Goal: Book appointment/travel/reservation

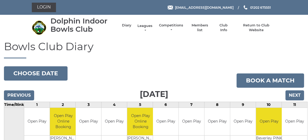
click at [143, 26] on link "Leagues" at bounding box center [145, 27] width 17 height 9
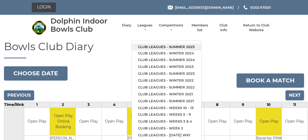
click at [153, 47] on link "Club leagues - Summer 2025" at bounding box center [167, 46] width 70 height 7
click at [153, 47] on h1 "Bowls Club Diary" at bounding box center [154, 50] width 301 height 18
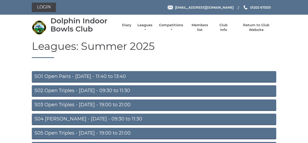
scroll to position [26, 0]
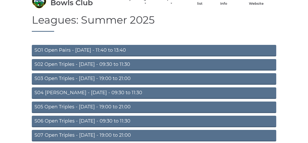
click at [94, 66] on link "S02 Open Triples - [DATE] - 09:30 to 11:30" at bounding box center [154, 65] width 245 height 12
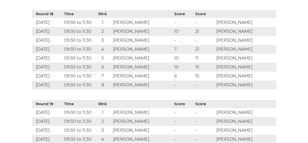
scroll to position [1825, 0]
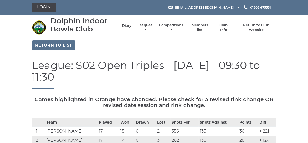
click at [126, 24] on link "Diary" at bounding box center [126, 25] width 9 height 5
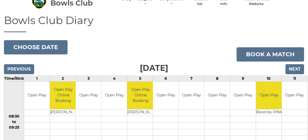
scroll to position [26, 0]
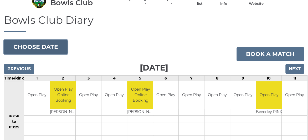
click at [41, 45] on button "Choose date" at bounding box center [36, 47] width 64 height 14
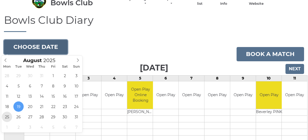
type input "2025-08-25"
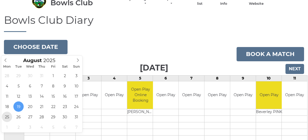
click at [6, 116] on td "08:30 to 09:25" at bounding box center [14, 121] width 20 height 81
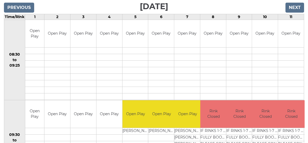
scroll to position [53, 0]
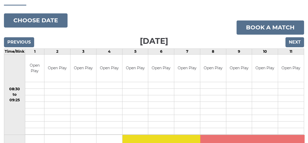
click at [171, 36] on div "Previous Next" at bounding box center [154, 39] width 301 height 8
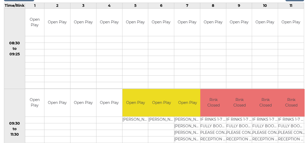
scroll to position [52, 0]
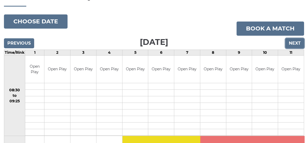
click at [293, 43] on input "Next" at bounding box center [295, 43] width 19 height 10
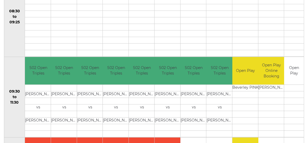
scroll to position [79, 0]
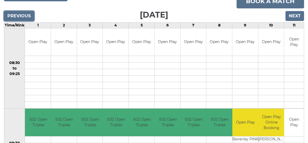
click at [28, 16] on input "Previous" at bounding box center [19, 16] width 30 height 10
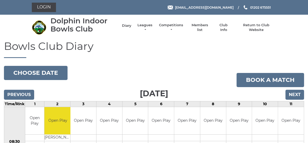
click at [126, 25] on link "Diary" at bounding box center [126, 25] width 9 height 5
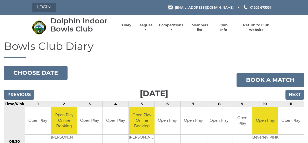
click at [44, 5] on link "Login" at bounding box center [44, 7] width 24 height 9
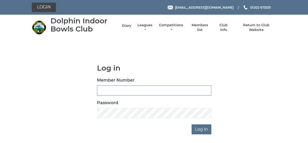
type input "3361"
click at [126, 26] on link "Diary" at bounding box center [126, 25] width 9 height 5
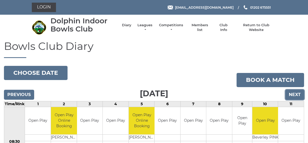
drag, startPoint x: 292, startPoint y: 92, endPoint x: 286, endPoint y: 90, distance: 6.0
click at [292, 92] on input "Next" at bounding box center [295, 95] width 19 height 10
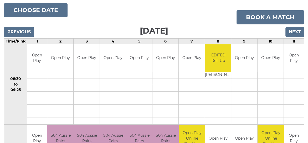
scroll to position [63, 0]
